Goal: Task Accomplishment & Management: Use online tool/utility

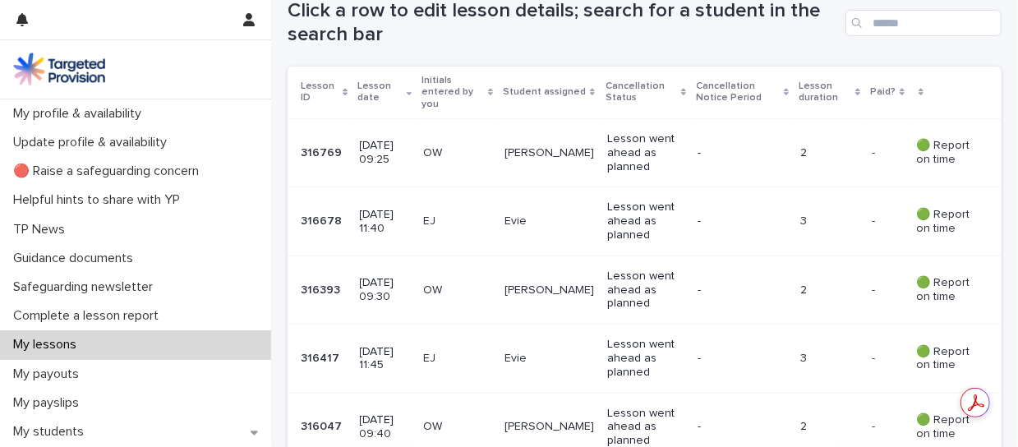
scroll to position [323, 0]
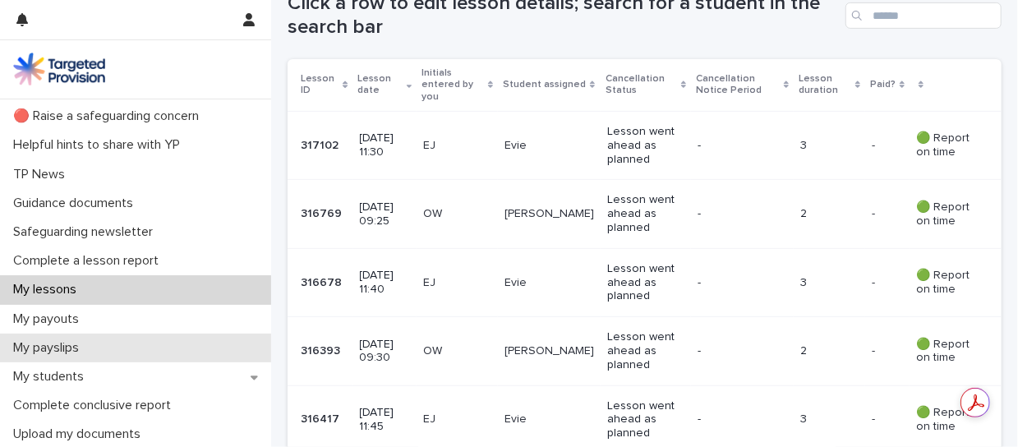
scroll to position [53, 0]
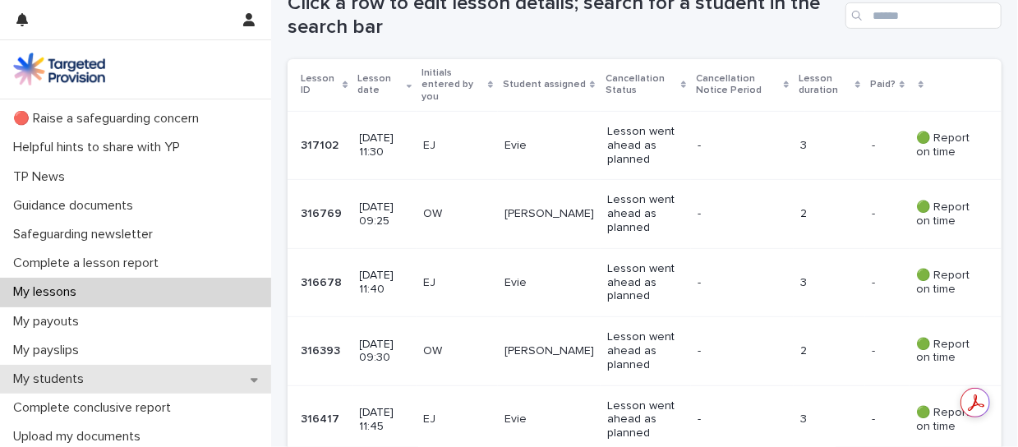
click at [251, 380] on icon at bounding box center [254, 380] width 7 height 4
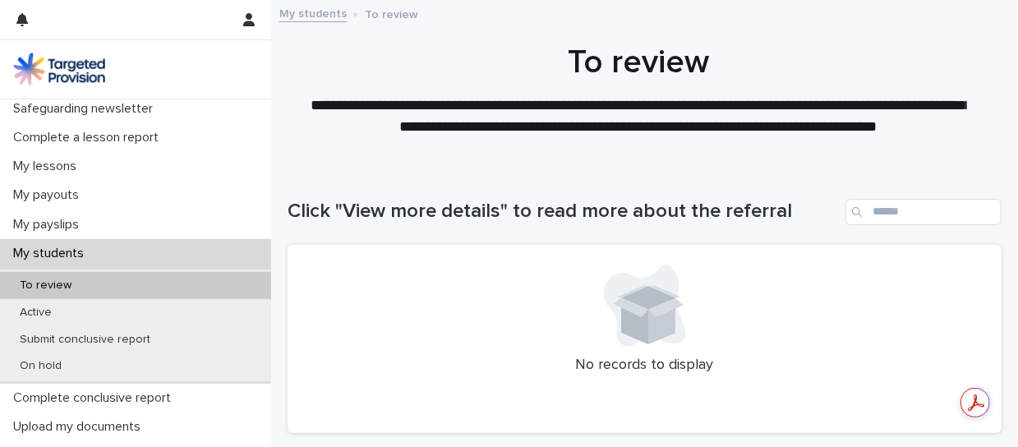
scroll to position [186, 0]
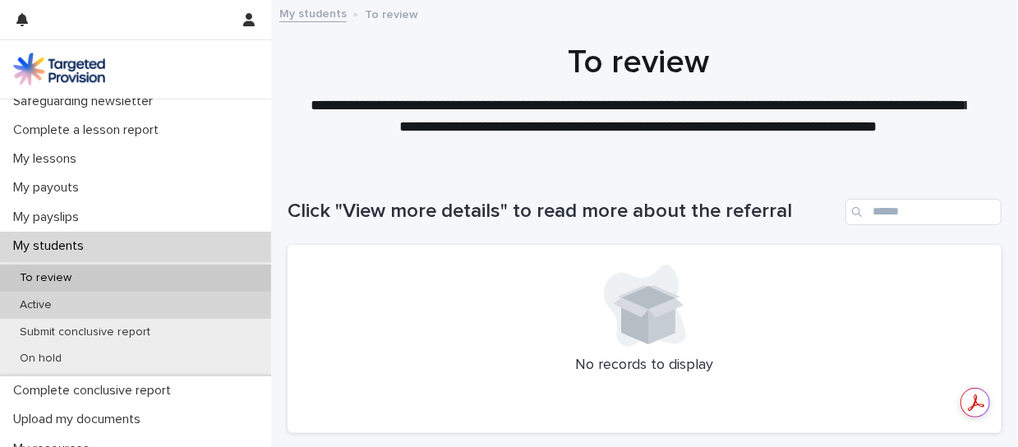
click at [248, 305] on div "Active" at bounding box center [135, 305] width 271 height 27
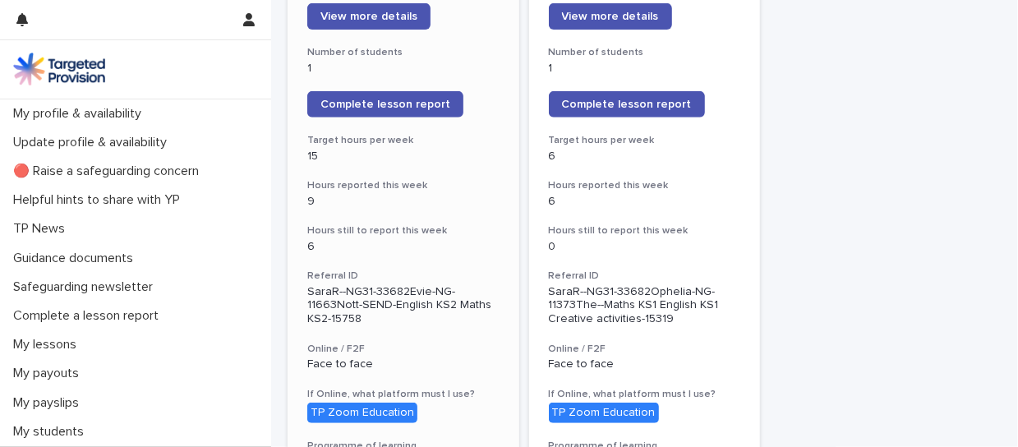
scroll to position [293, 0]
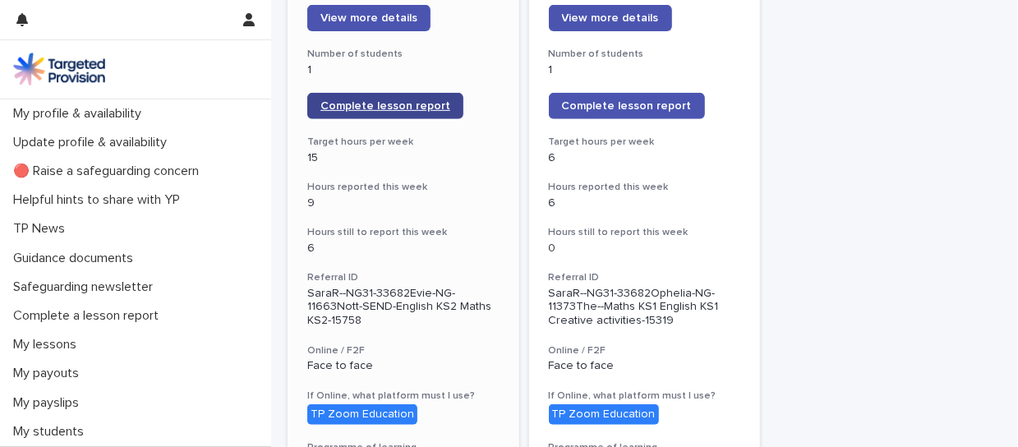
click at [372, 101] on span "Complete lesson report" at bounding box center [386, 106] width 130 height 12
